Goal: Task Accomplishment & Management: Manage account settings

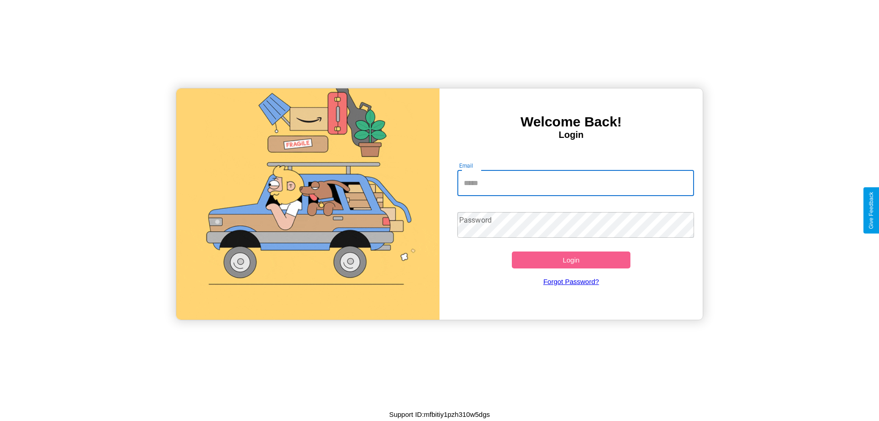
click at [575, 183] on input "Email" at bounding box center [575, 183] width 237 height 26
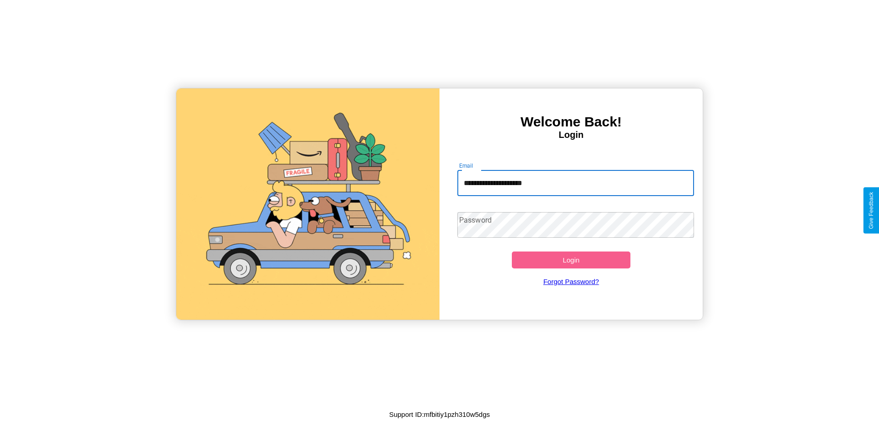
type input "**********"
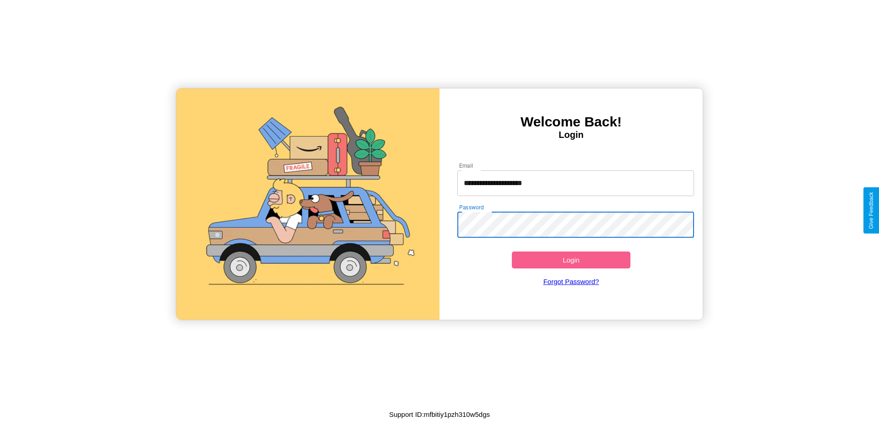
click at [571, 259] on button "Login" at bounding box center [571, 259] width 119 height 17
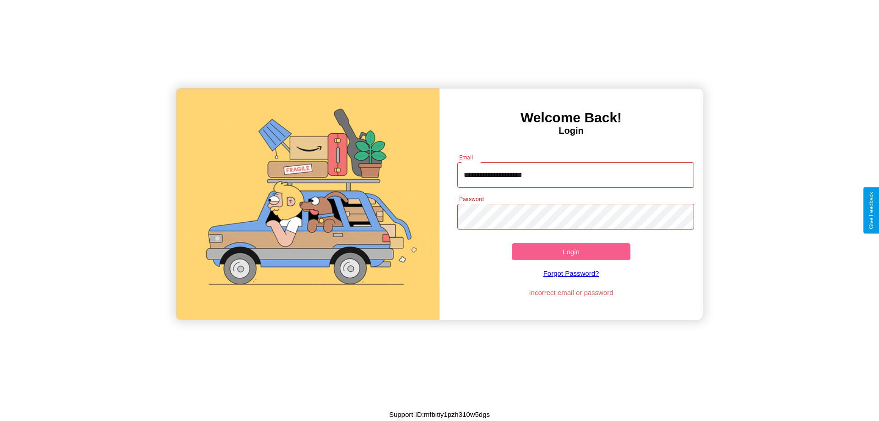
click at [571, 251] on button "Login" at bounding box center [571, 251] width 119 height 17
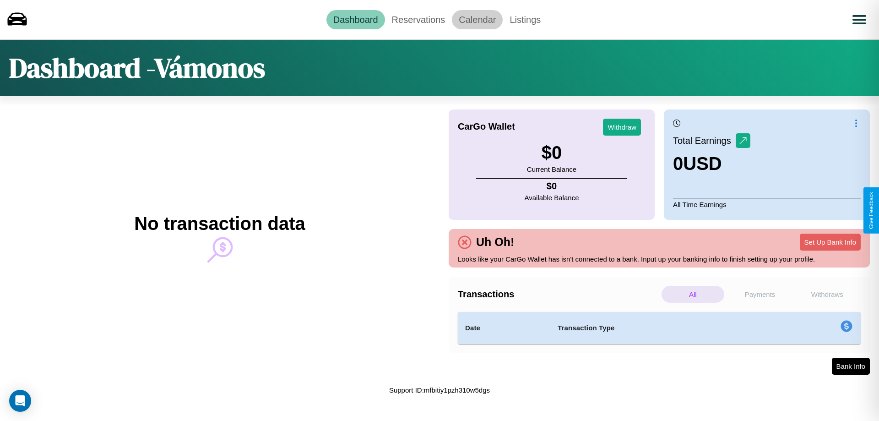
click at [477, 19] on link "Calendar" at bounding box center [477, 19] width 51 height 19
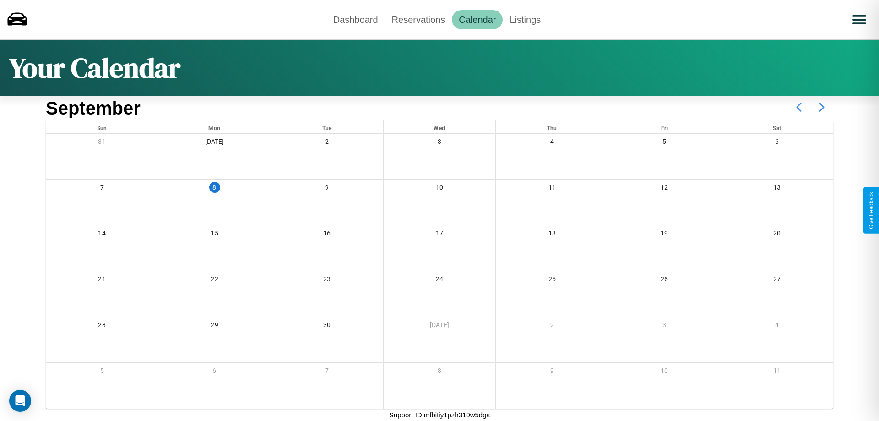
click at [821, 107] on icon at bounding box center [821, 107] width 23 height 23
click at [418, 19] on link "Reservations" at bounding box center [418, 19] width 67 height 19
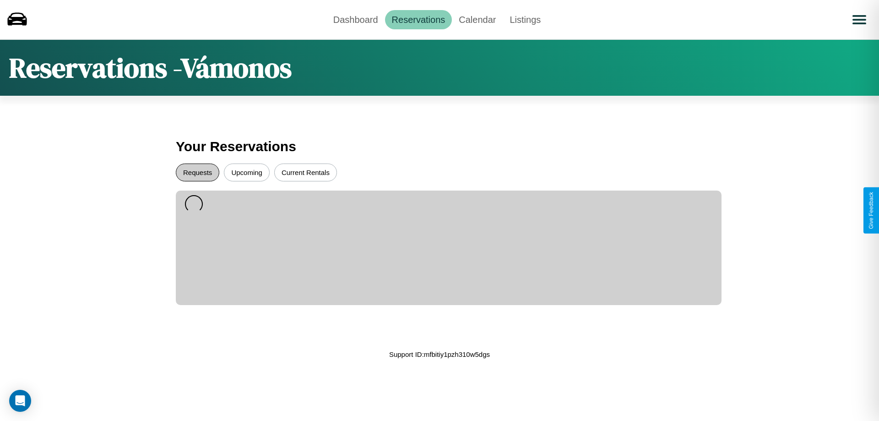
click at [197, 172] on button "Requests" at bounding box center [197, 172] width 43 height 18
click at [247, 172] on button "Upcoming" at bounding box center [247, 172] width 46 height 18
click at [355, 19] on link "Dashboard" at bounding box center [355, 19] width 59 height 19
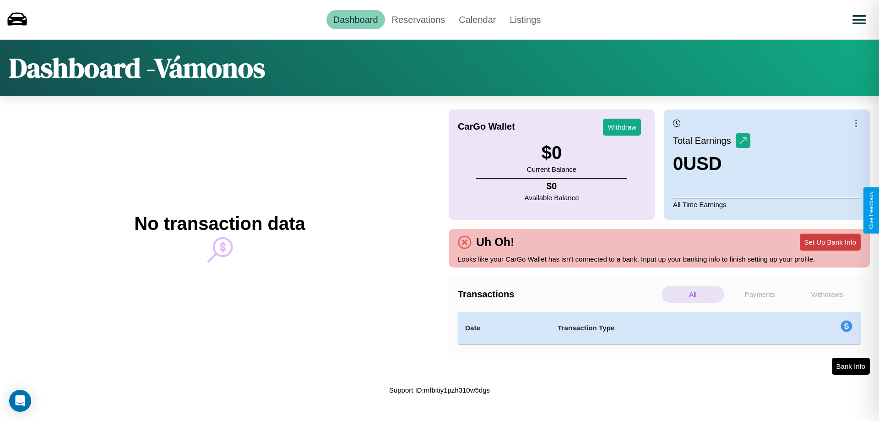
click at [830, 242] on button "Set Up Bank Info" at bounding box center [829, 241] width 61 height 17
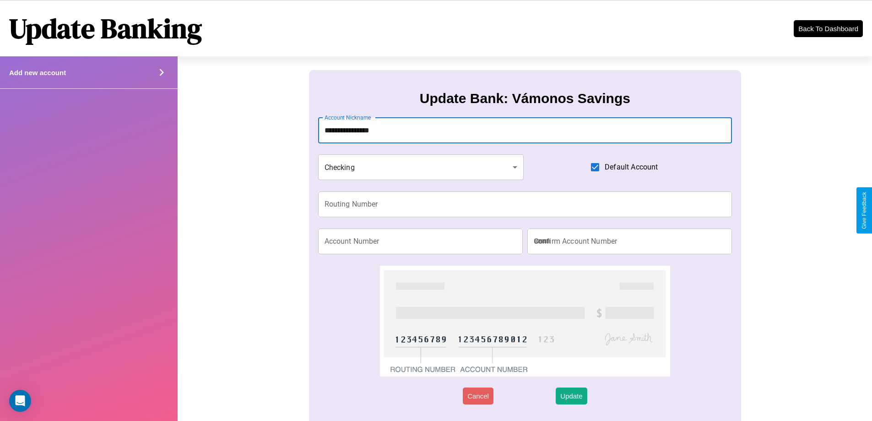
type input "**********"
